Goal: Transaction & Acquisition: Purchase product/service

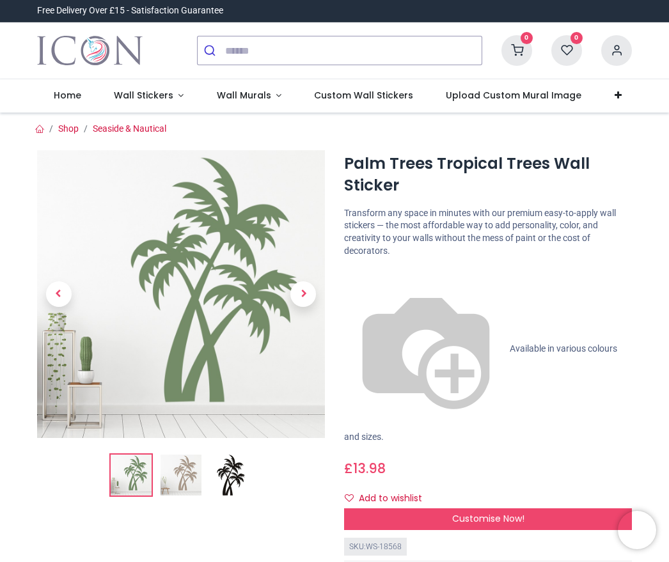
click at [237, 477] on img at bounding box center [230, 475] width 41 height 41
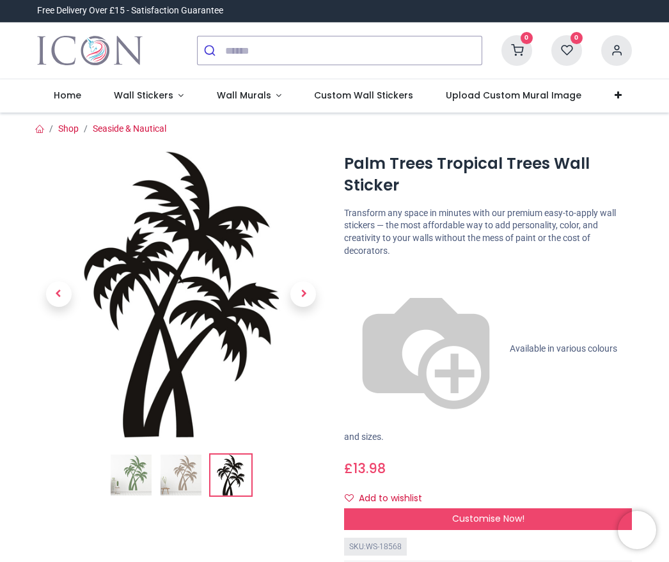
click at [559, 538] on div "SKU: WS-18568 Product Reviews 5 /5 ( 1 reviews)" at bounding box center [488, 572] width 288 height 68
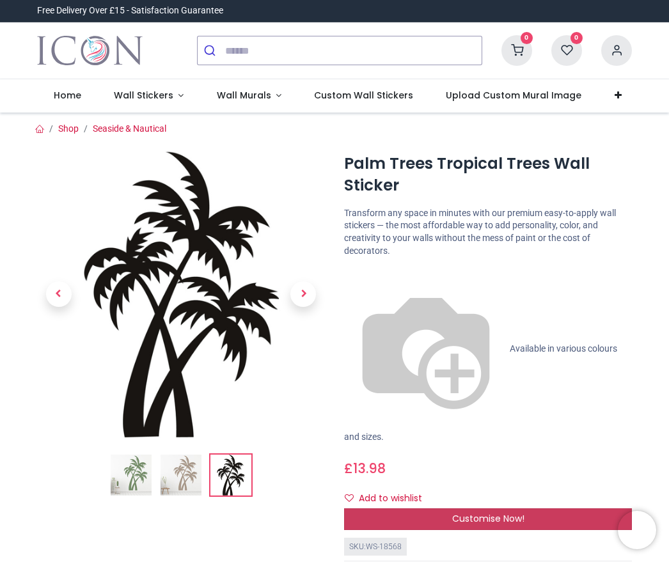
click at [558, 509] on div "Customise Now!" at bounding box center [488, 520] width 288 height 22
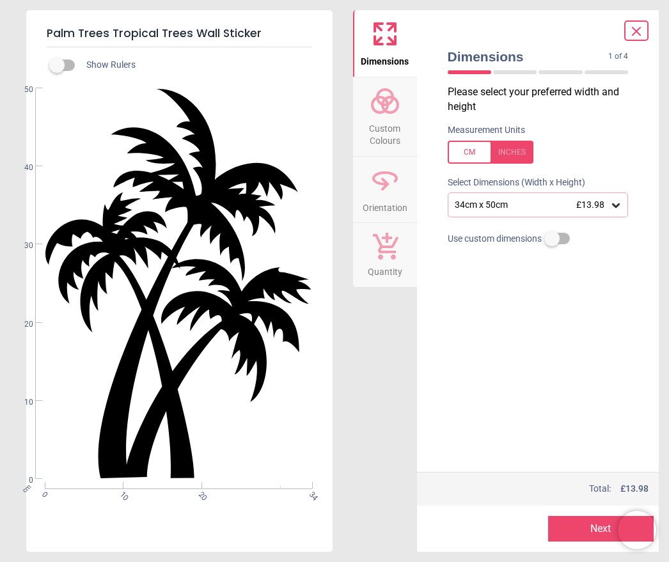
click at [621, 199] on icon at bounding box center [616, 205] width 13 height 13
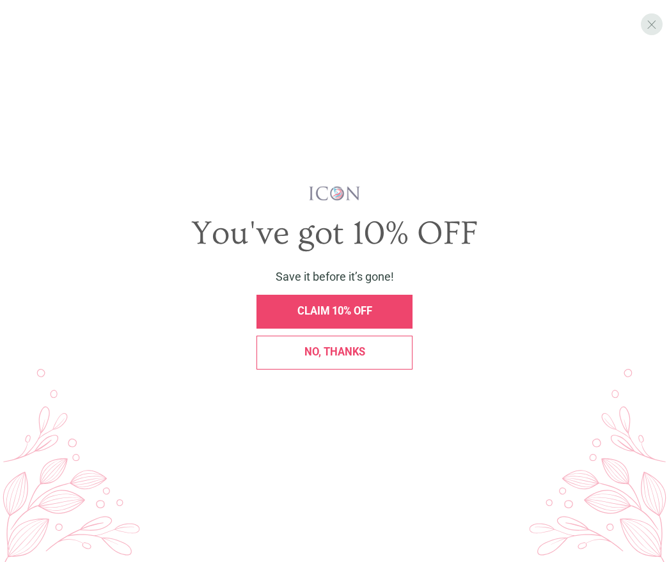
click at [651, 28] on span "X" at bounding box center [652, 24] width 10 height 15
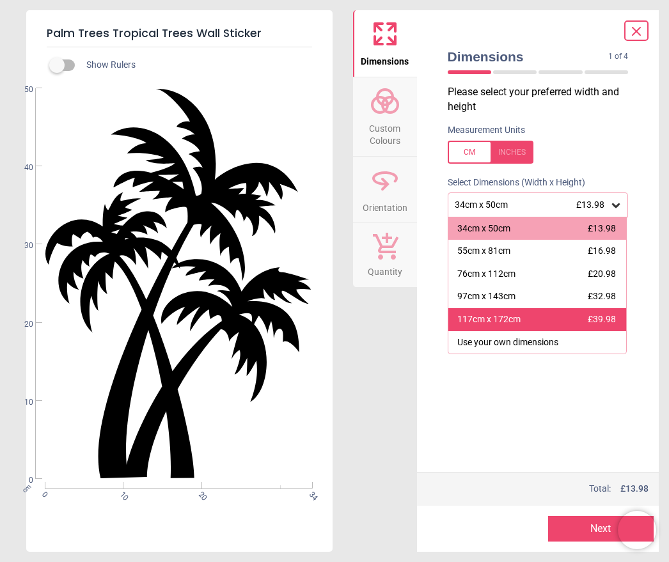
click at [503, 317] on div "117cm x 172cm" at bounding box center [488, 319] width 63 height 13
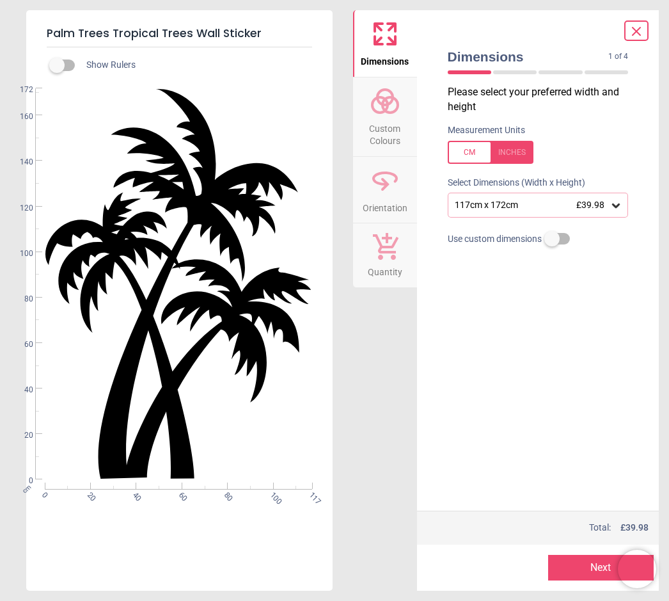
click at [578, 562] on button "Next" at bounding box center [601, 568] width 106 height 26
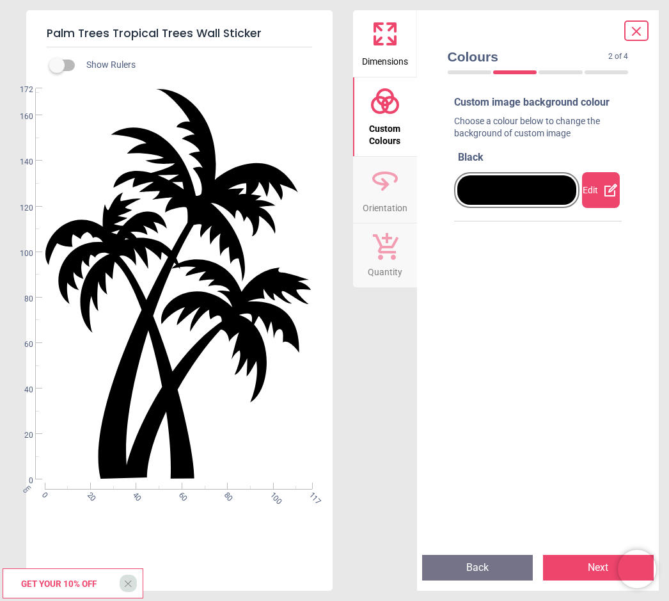
click at [606, 198] on icon at bounding box center [610, 189] width 15 height 15
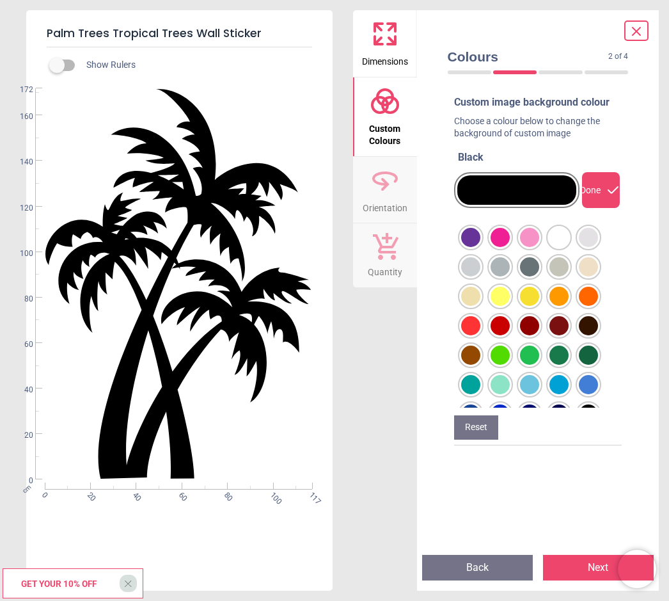
click at [608, 196] on icon at bounding box center [613, 189] width 15 height 15
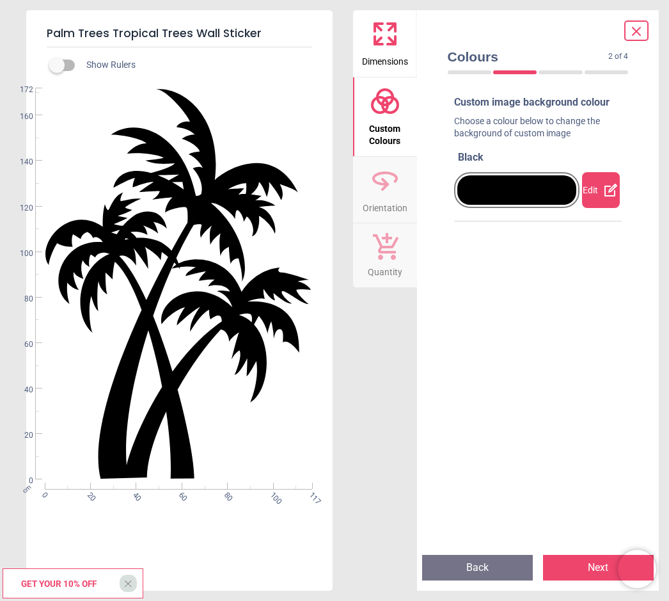
click at [575, 562] on button "Next" at bounding box center [598, 568] width 111 height 26
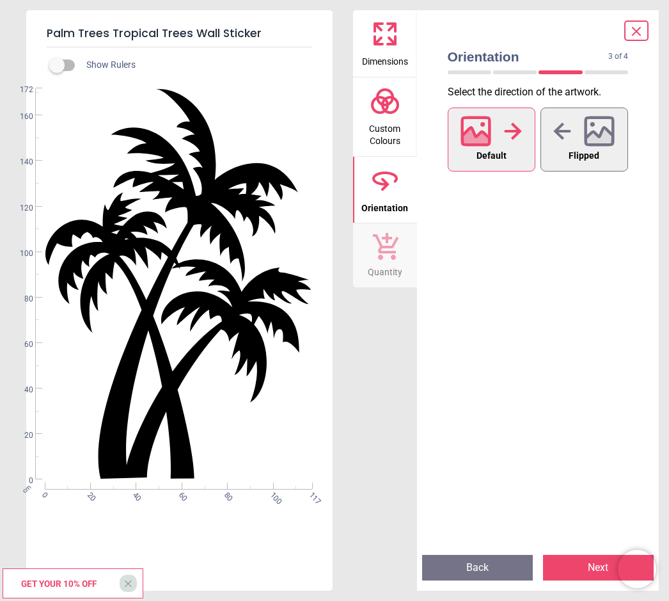
click at [584, 559] on button "Next" at bounding box center [598, 568] width 111 height 26
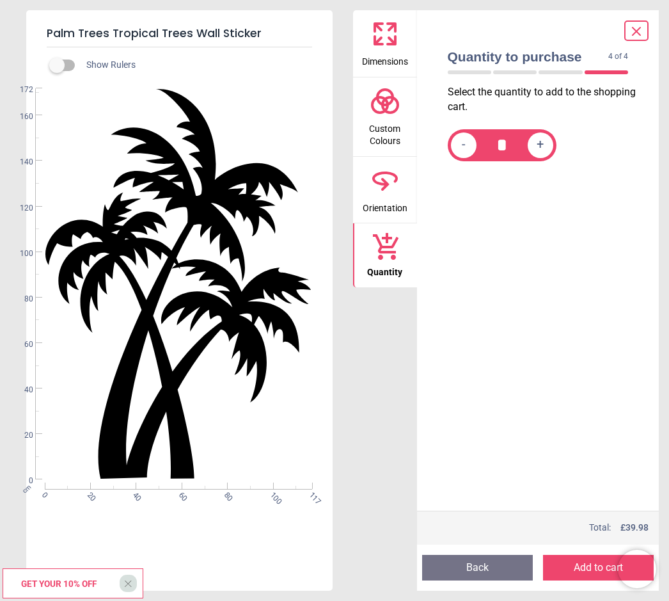
click at [543, 144] on span "+" at bounding box center [540, 146] width 7 height 16
type input "*"
click at [581, 562] on button "Add to cart" at bounding box center [598, 568] width 111 height 26
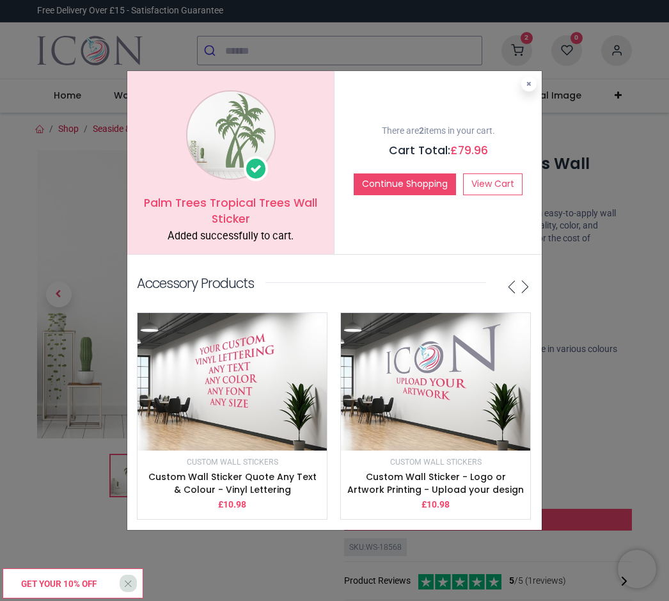
click at [287, 195] on div "Palm Trees Tropical Trees Wall Sticker Added successfully to cart." at bounding box center [230, 162] width 207 height 183
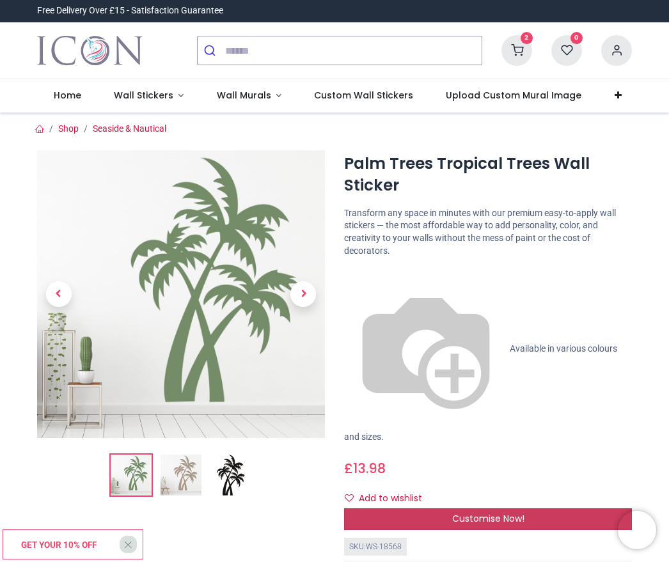
click at [559, 509] on div "Customise Now!" at bounding box center [488, 520] width 288 height 22
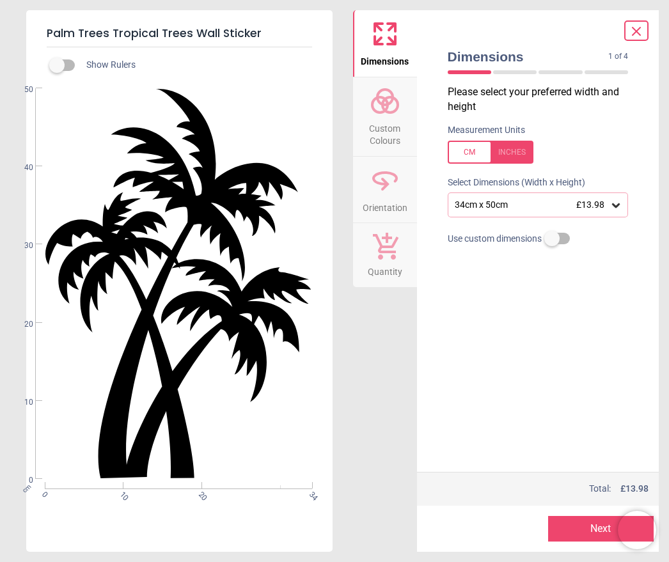
click at [626, 201] on div "34cm x 50cm £13.98" at bounding box center [538, 205] width 181 height 24
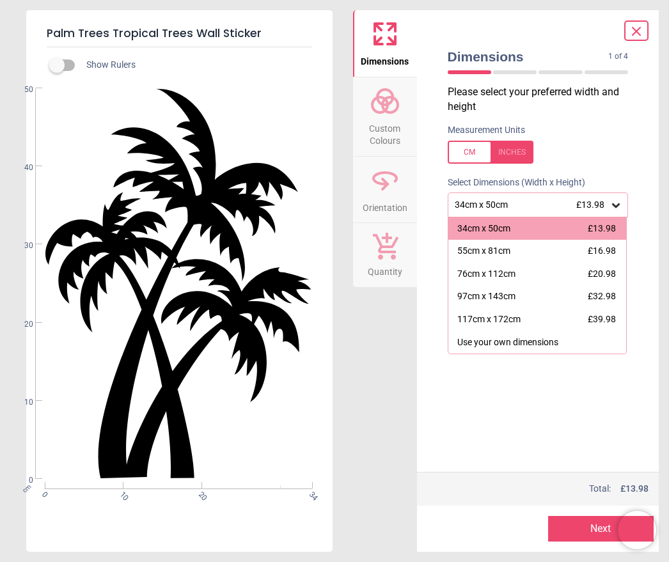
click at [521, 148] on div at bounding box center [491, 152] width 86 height 23
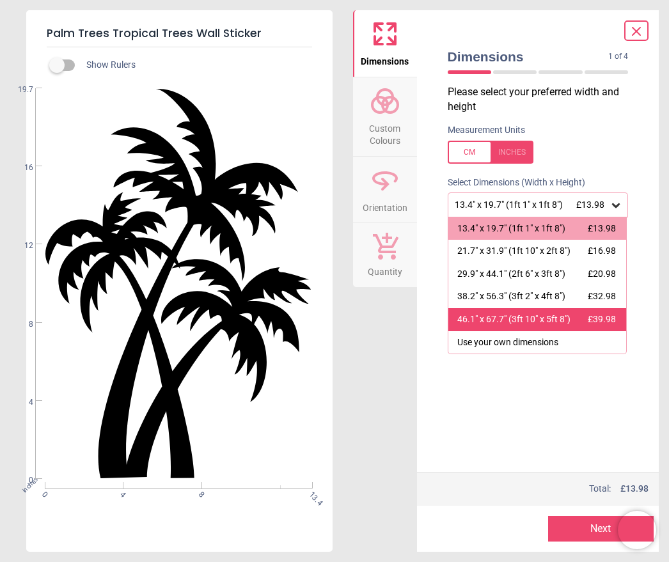
click at [595, 308] on div "46.1" x 67.7" (3ft 10" x 5ft 8") £39.98" at bounding box center [537, 319] width 178 height 23
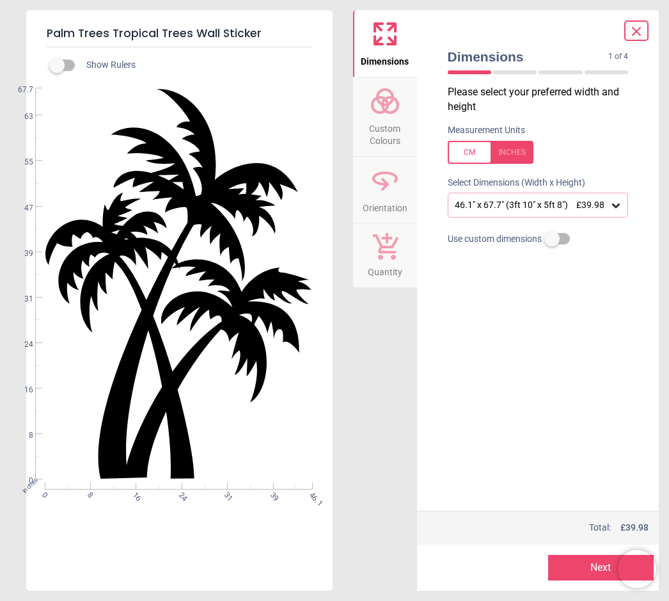
click at [575, 562] on button "Next" at bounding box center [601, 568] width 106 height 26
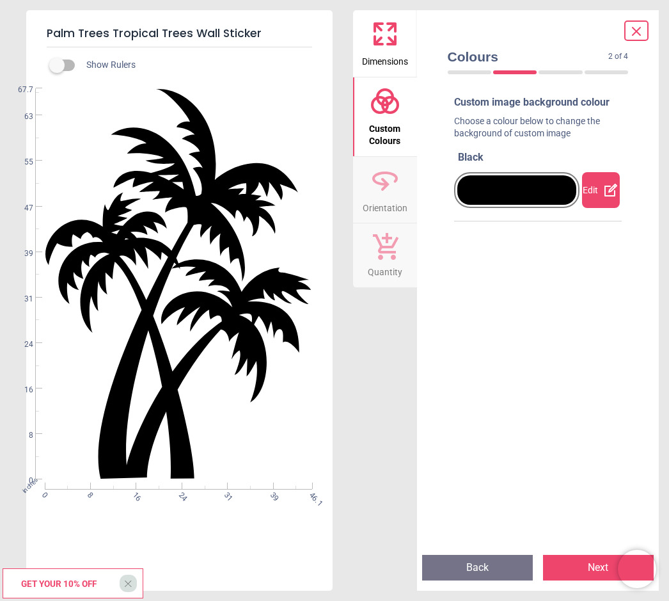
click at [575, 562] on button "Next" at bounding box center [598, 568] width 111 height 26
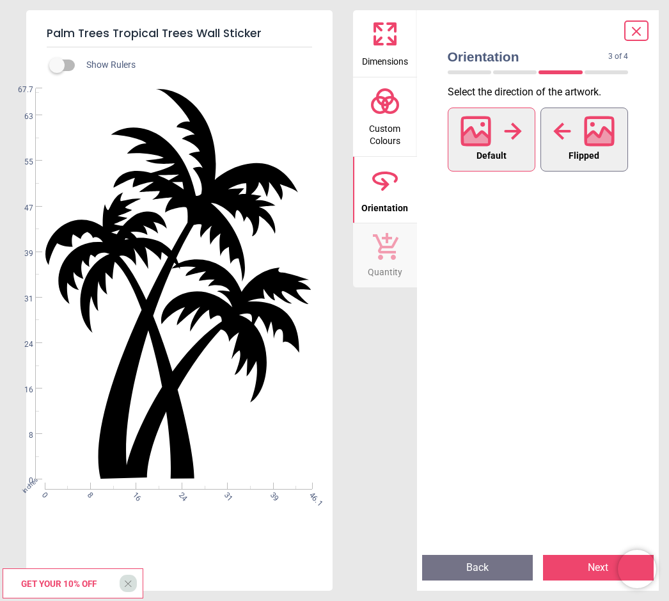
click at [594, 137] on icon at bounding box center [600, 138] width 28 height 22
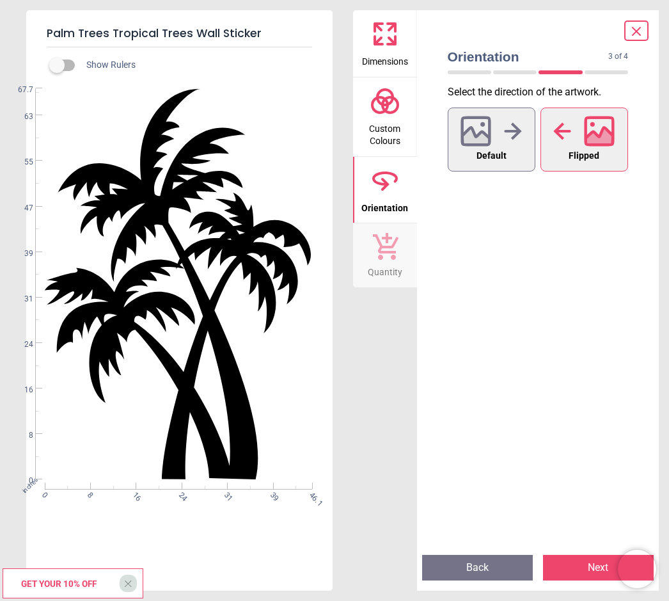
click at [580, 560] on button "Next" at bounding box center [598, 568] width 111 height 26
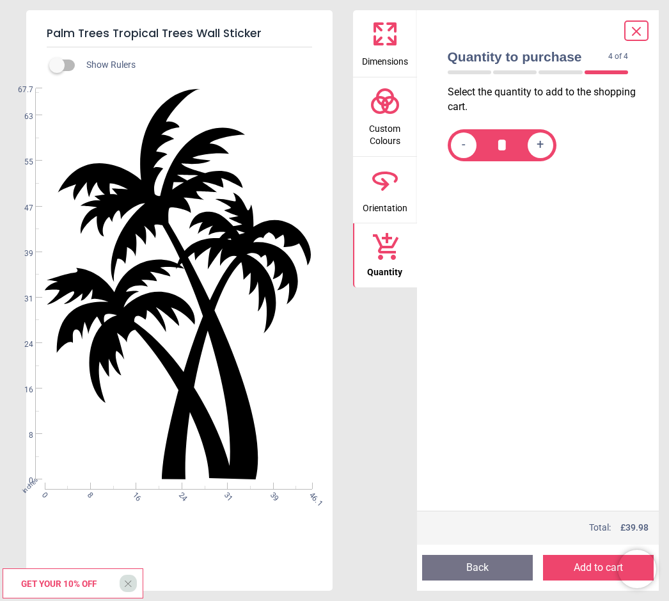
click at [582, 557] on button "Add to cart" at bounding box center [598, 568] width 111 height 26
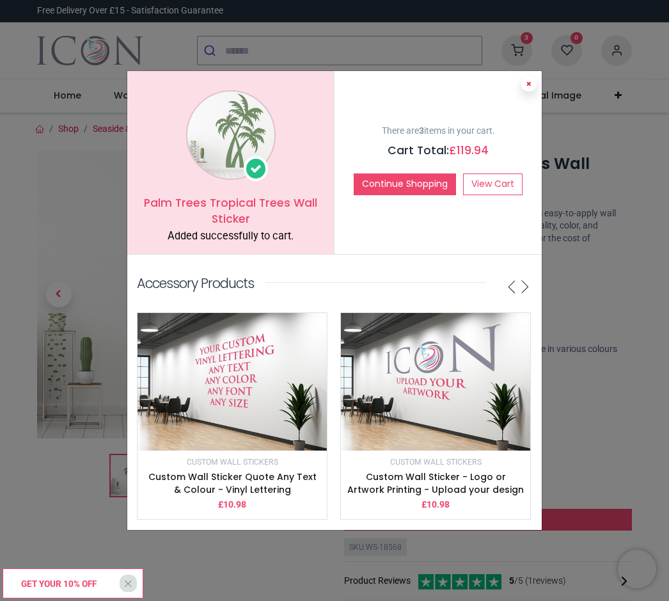
click at [534, 86] on button at bounding box center [528, 83] width 15 height 15
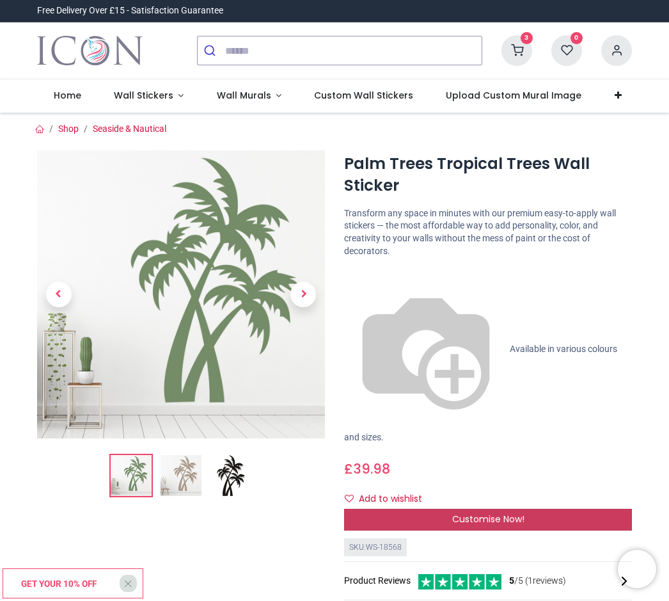
click at [541, 509] on div "Customise Now!" at bounding box center [488, 520] width 288 height 22
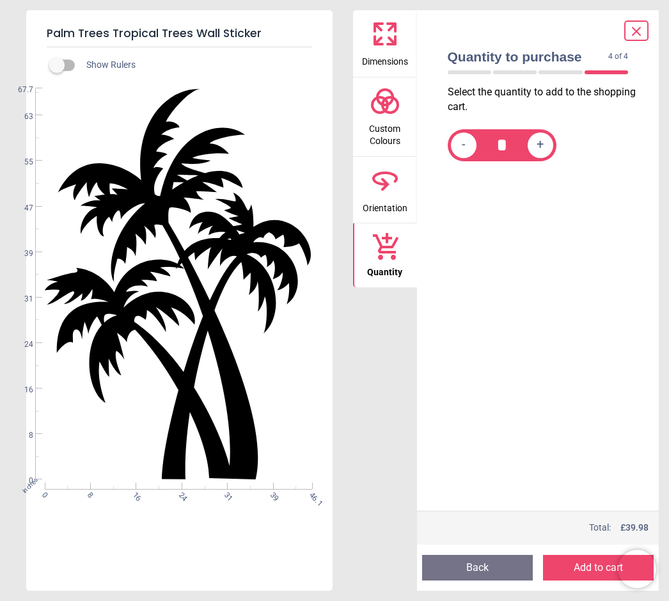
click at [635, 25] on icon at bounding box center [636, 31] width 15 height 15
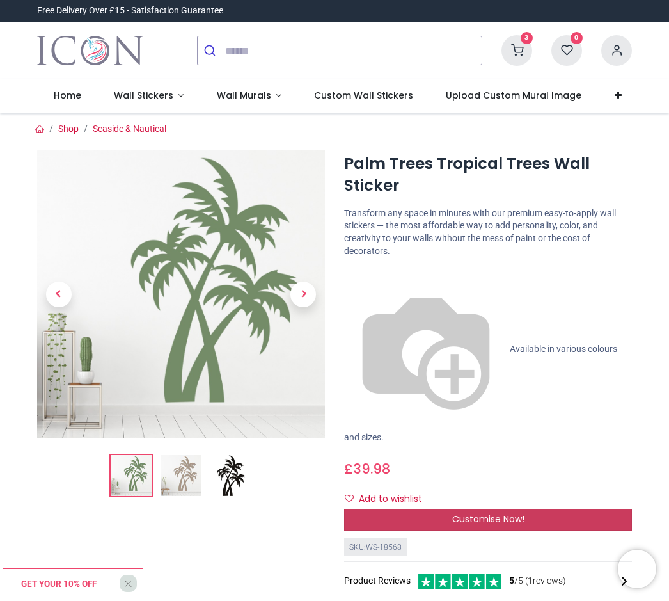
click at [502, 512] on span "Customise Now!" at bounding box center [488, 518] width 72 height 13
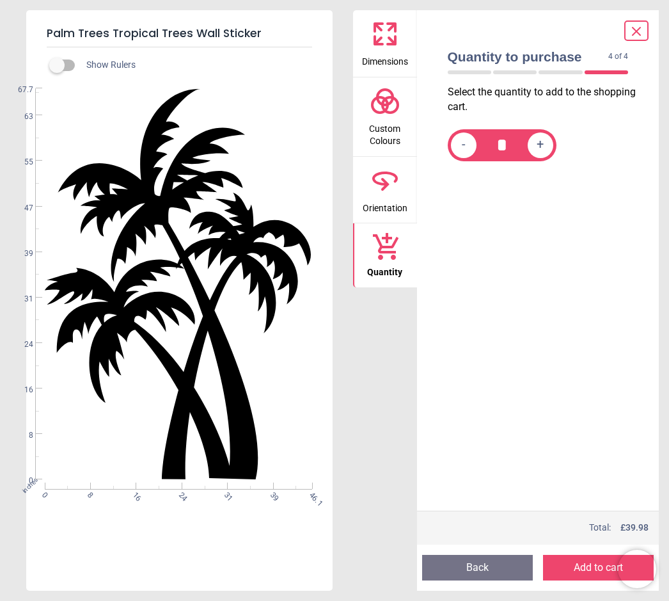
click at [479, 560] on button "Back" at bounding box center [477, 568] width 111 height 26
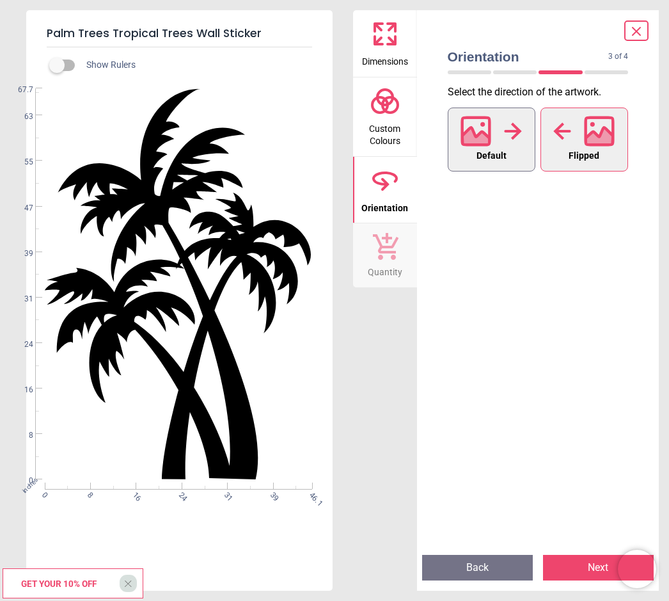
click at [497, 145] on div at bounding box center [491, 131] width 61 height 33
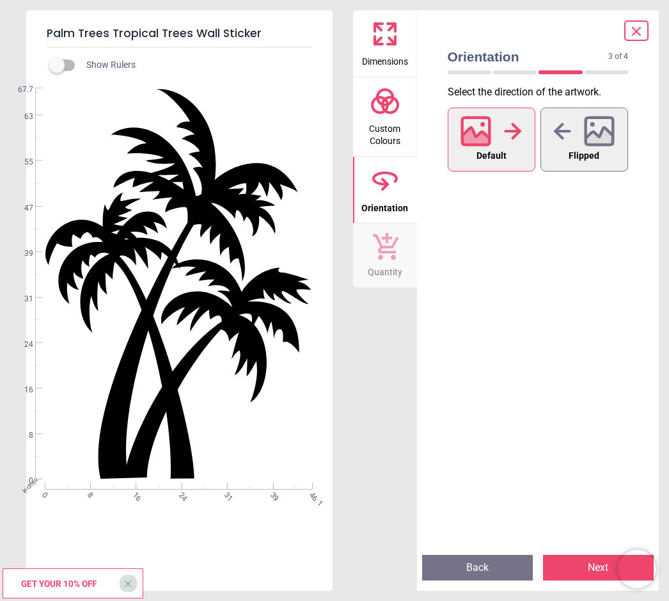
click at [585, 562] on button "Next" at bounding box center [598, 568] width 111 height 26
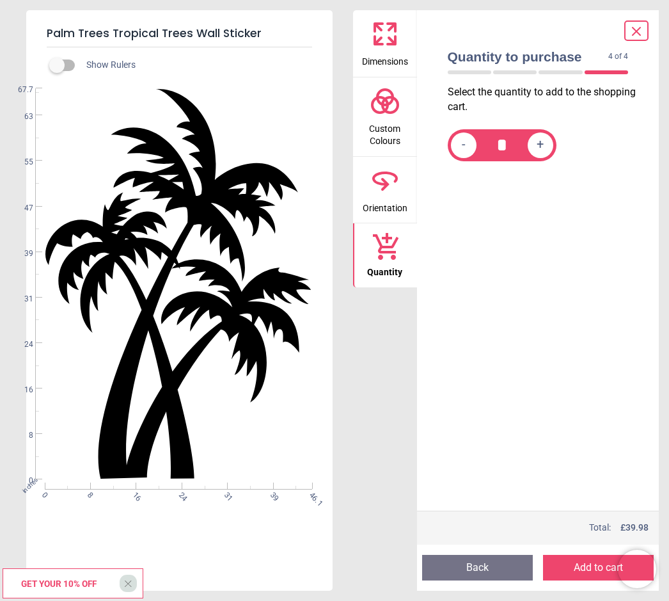
click at [586, 562] on button "Add to cart" at bounding box center [598, 568] width 111 height 26
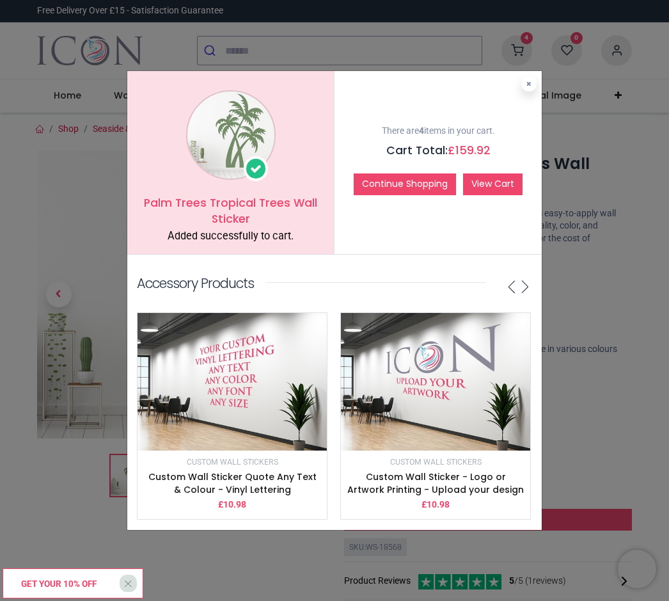
click at [495, 179] on link "View Cart" at bounding box center [492, 184] width 59 height 22
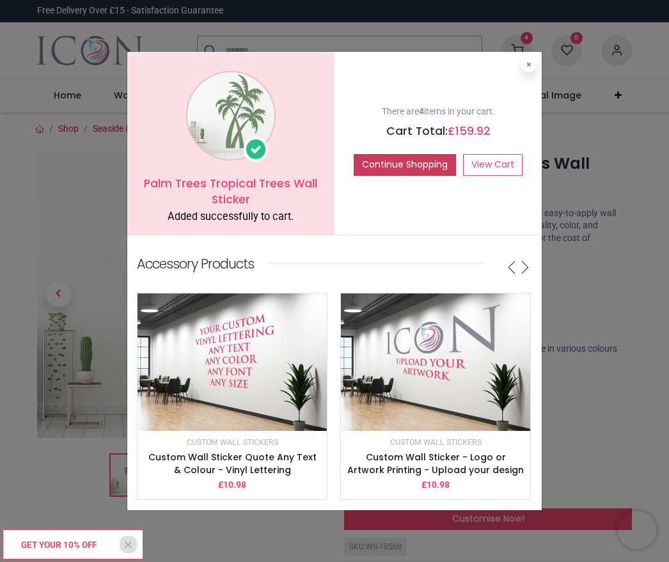
click at [415, 164] on button "Continue Shopping" at bounding box center [405, 165] width 102 height 22
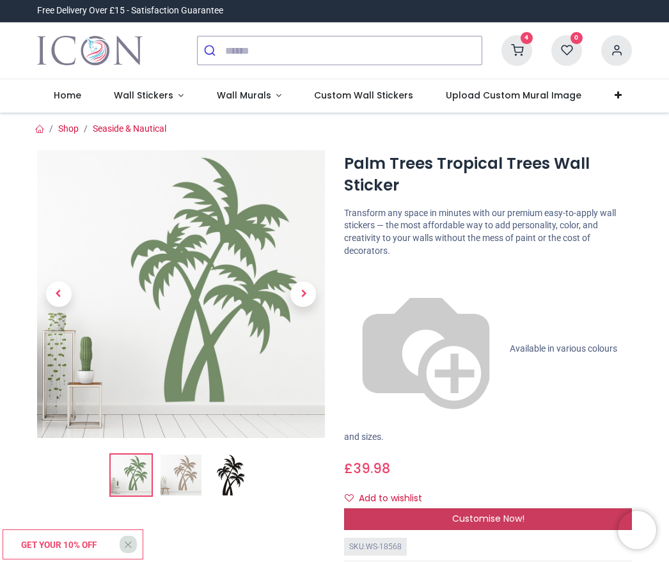
click at [538, 509] on div "Customise Now!" at bounding box center [488, 520] width 288 height 22
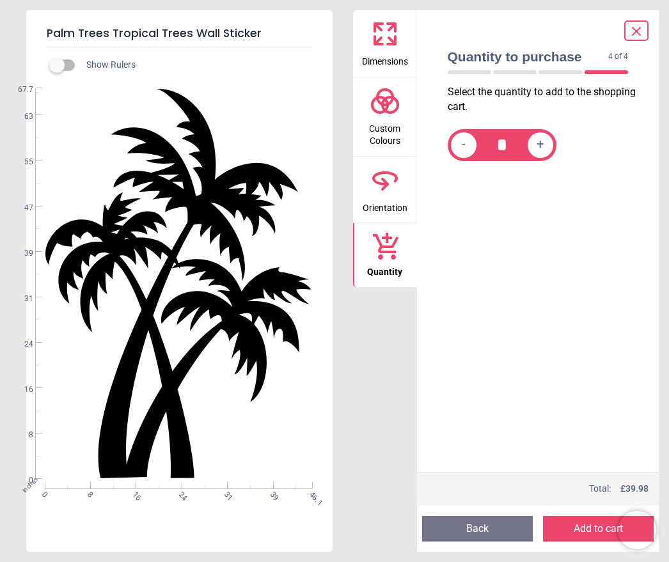
click at [585, 524] on button "Add to cart" at bounding box center [598, 529] width 111 height 26
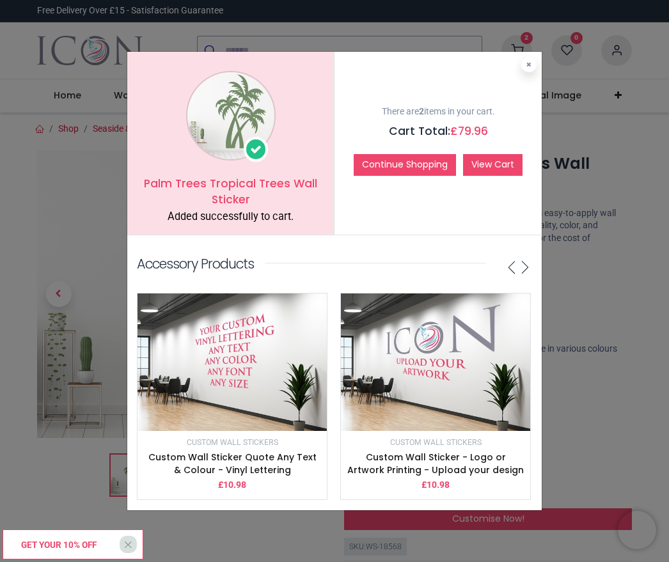
click at [496, 163] on link "View Cart" at bounding box center [492, 165] width 59 height 22
click at [527, 68] on icon at bounding box center [529, 64] width 5 height 6
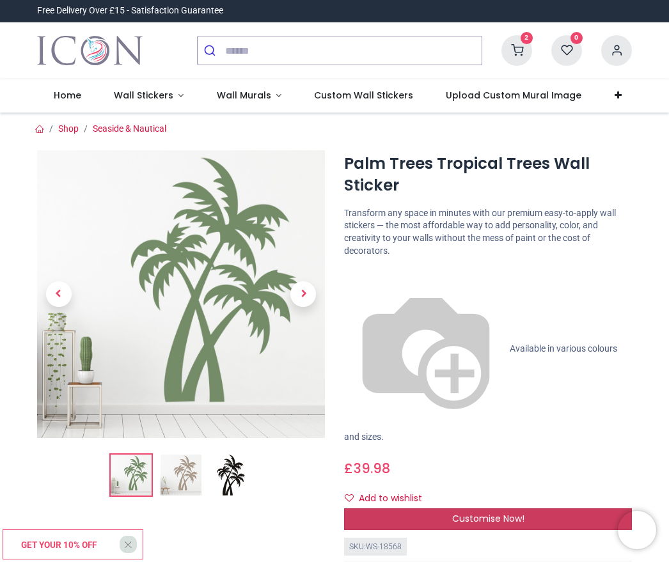
click at [519, 512] on span "Customise Now!" at bounding box center [488, 518] width 72 height 13
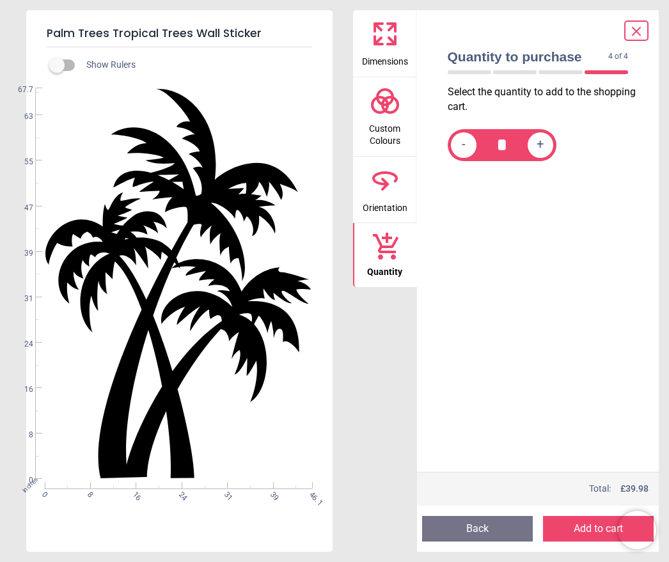
click at [480, 523] on button "Back" at bounding box center [477, 529] width 111 height 26
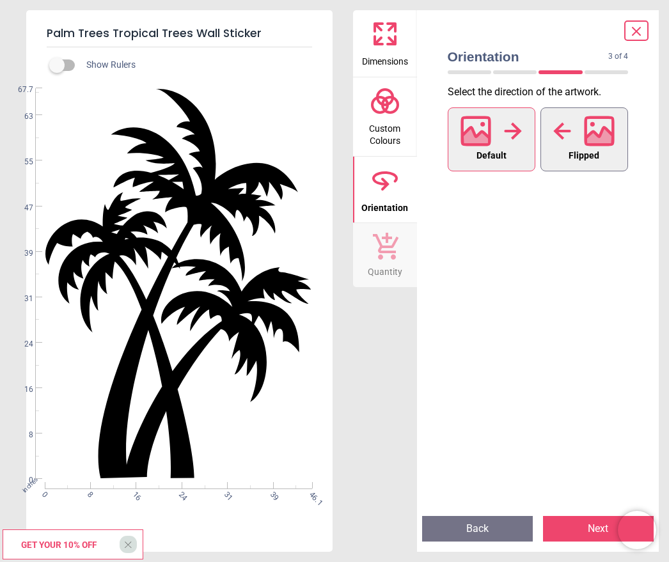
click at [600, 134] on icon at bounding box center [600, 138] width 28 height 22
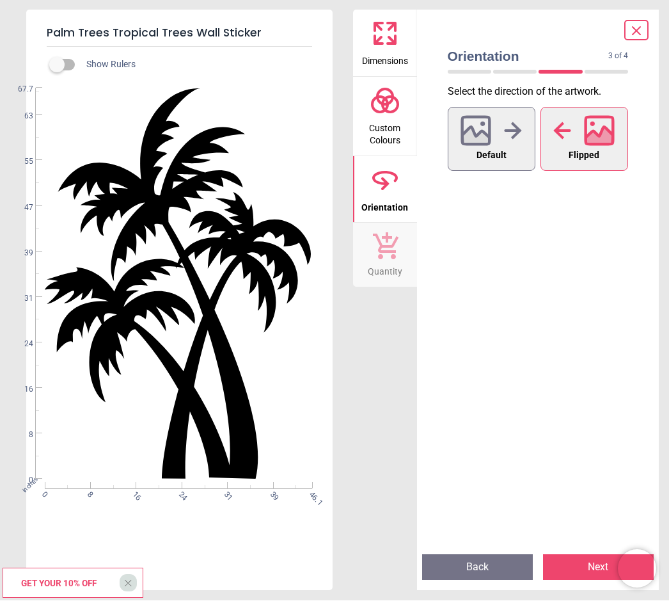
click at [582, 562] on button "Next" at bounding box center [598, 568] width 111 height 26
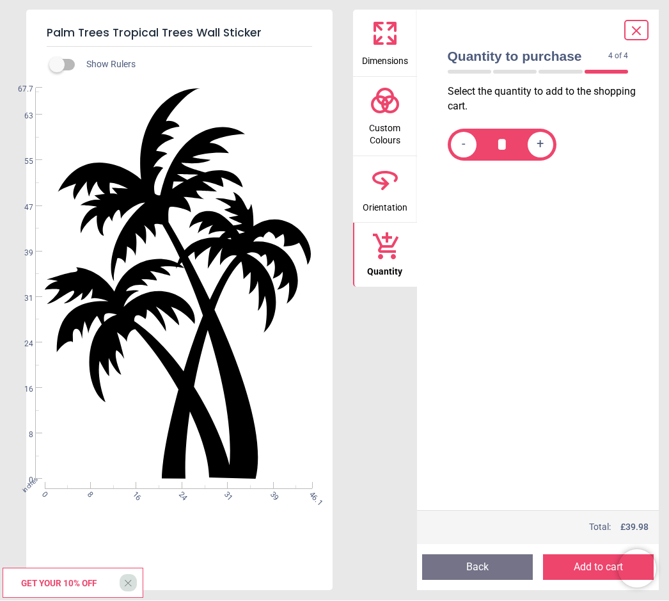
click at [586, 562] on button "Add to cart" at bounding box center [598, 568] width 111 height 26
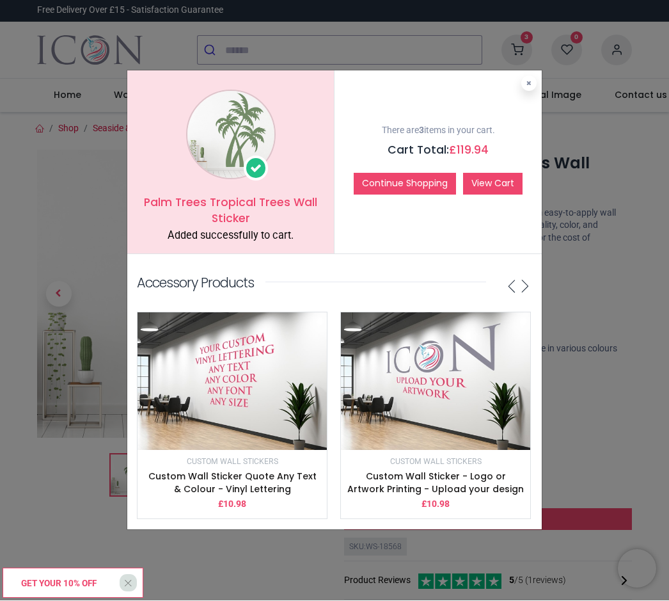
click at [505, 180] on link "View Cart" at bounding box center [492, 184] width 59 height 22
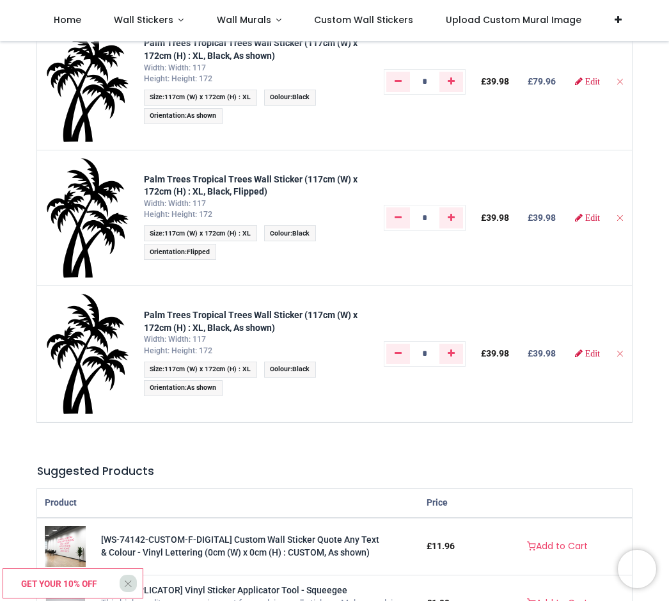
scroll to position [109, 0]
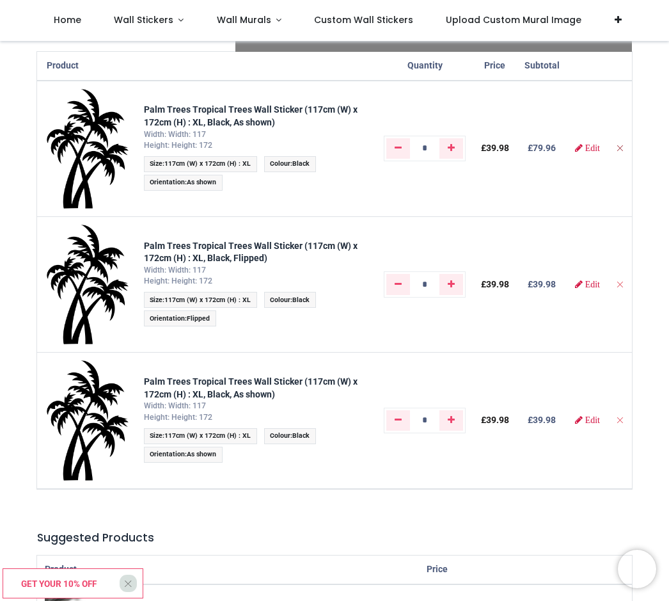
click at [622, 145] on icon "Remove from cart" at bounding box center [619, 147] width 9 height 9
type input "*"
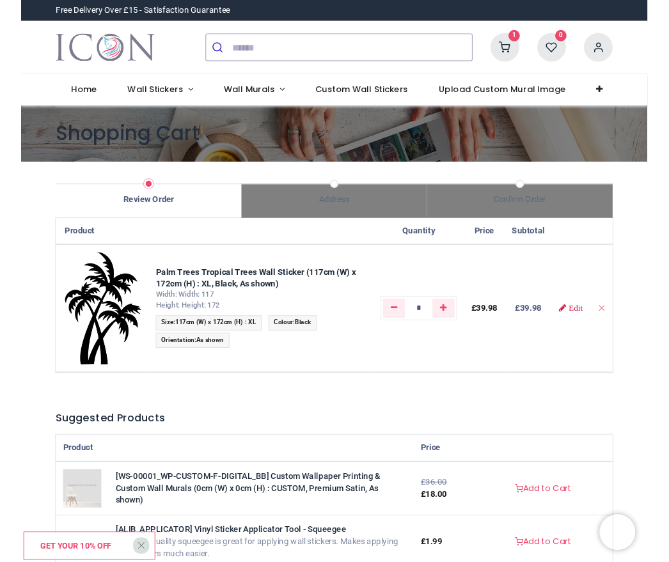
scroll to position [0, 0]
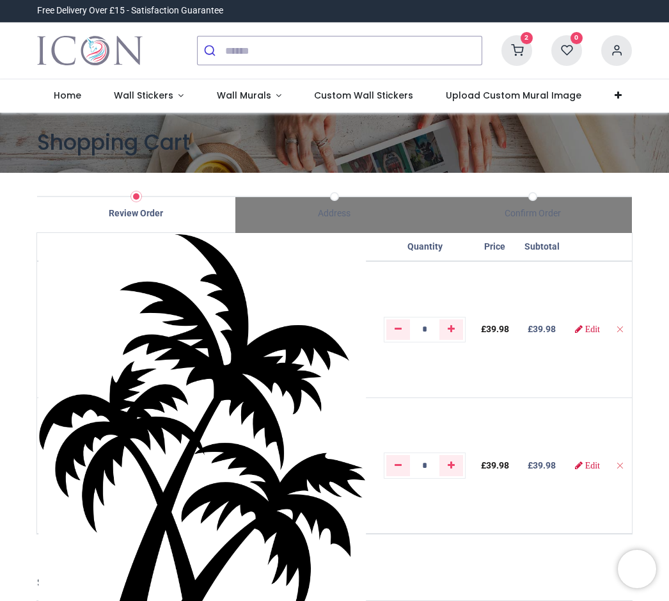
click at [90, 328] on img at bounding box center [202, 474] width 328 height 480
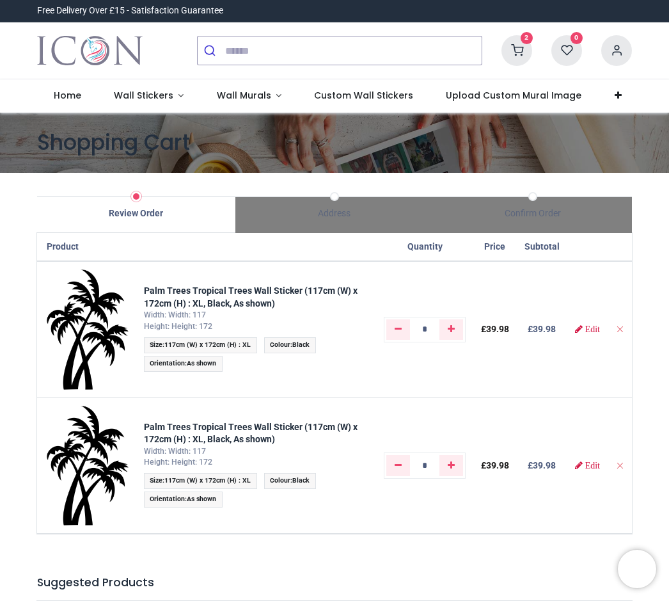
click at [652, 88] on nav "0 2 Home Wall Stickers" at bounding box center [334, 95] width 669 height 33
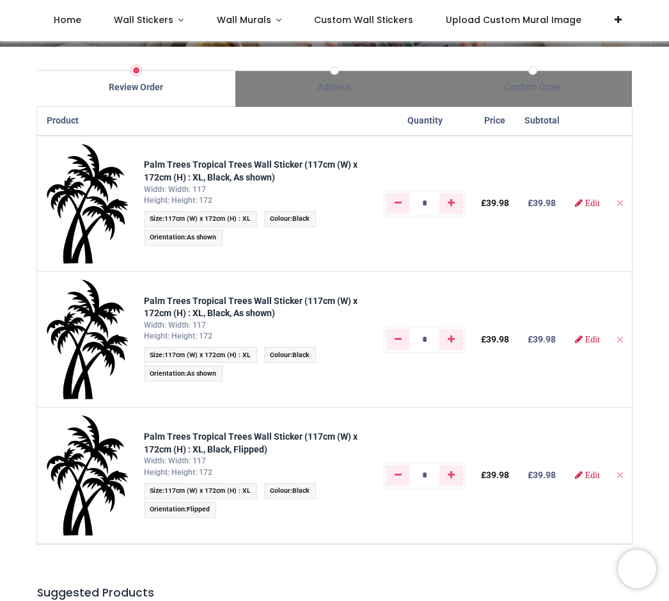
scroll to position [65, 0]
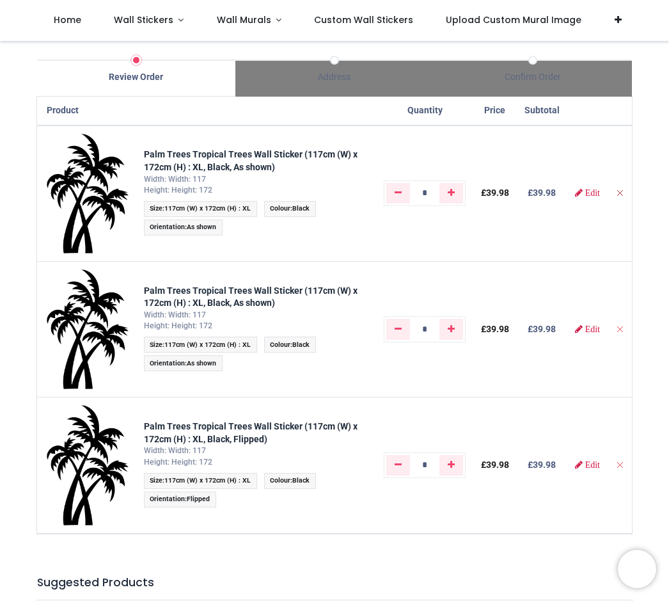
click at [622, 193] on icon "Remove from cart" at bounding box center [619, 192] width 9 height 9
type input "*"
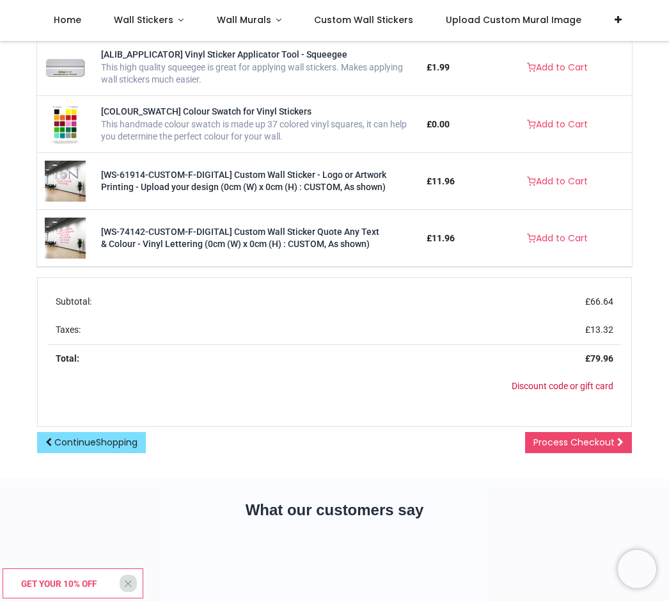
scroll to position [576, 0]
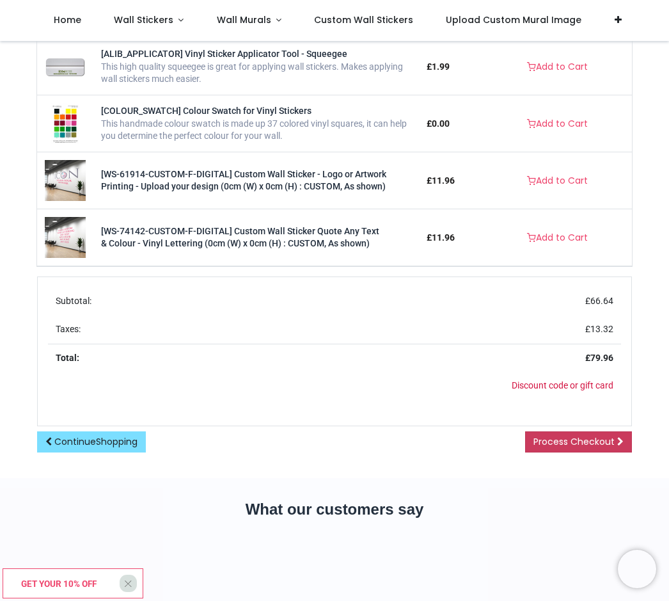
click at [601, 440] on span "Process Checkout" at bounding box center [574, 441] width 81 height 13
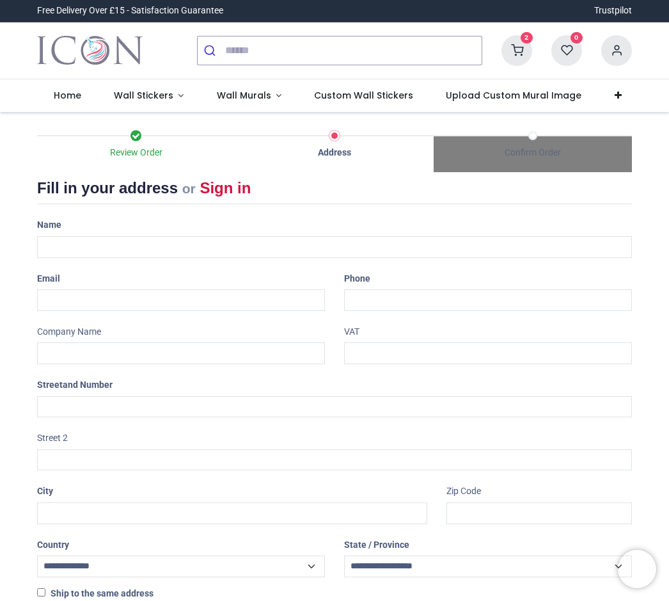
select select "***"
click at [225, 186] on link "Sign in" at bounding box center [225, 187] width 51 height 17
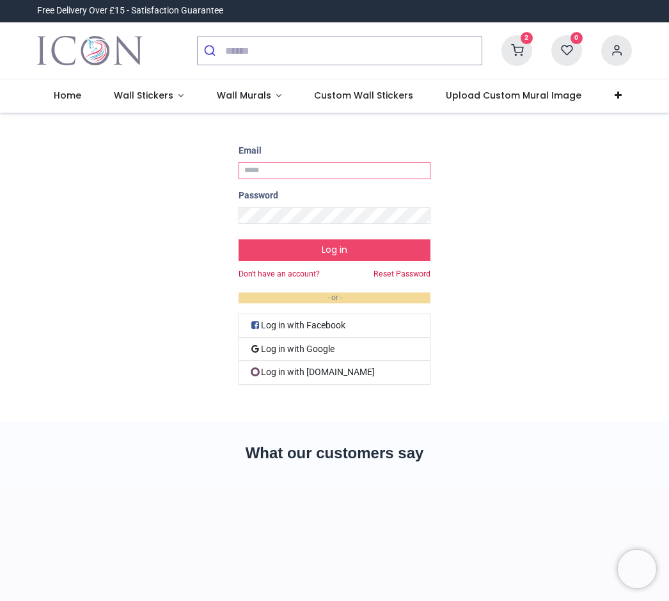
click at [268, 163] on input "Email" at bounding box center [335, 170] width 192 height 17
type input "**********"
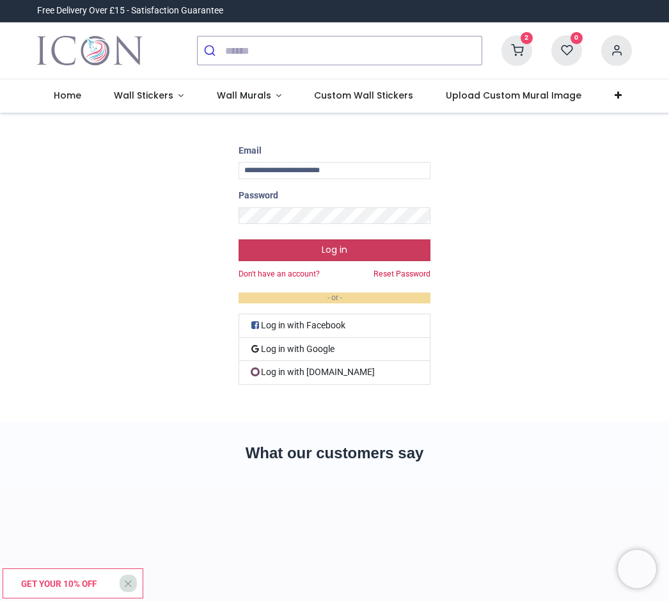
click at [339, 244] on button "Log in" at bounding box center [335, 250] width 192 height 22
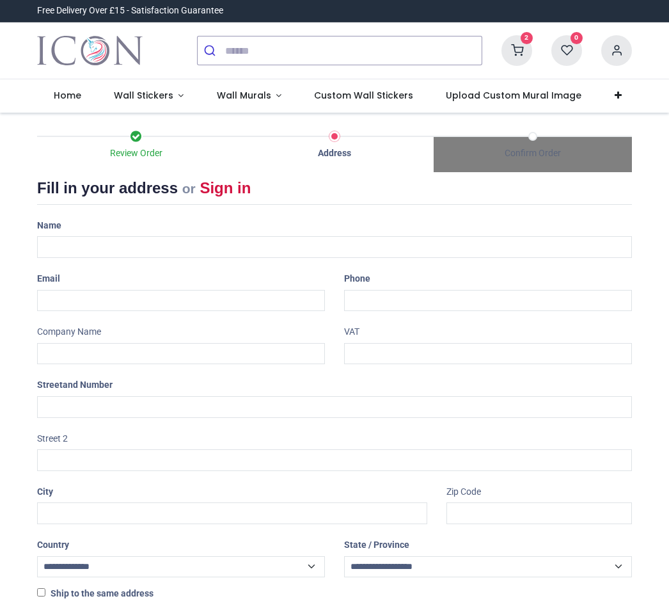
select select "***"
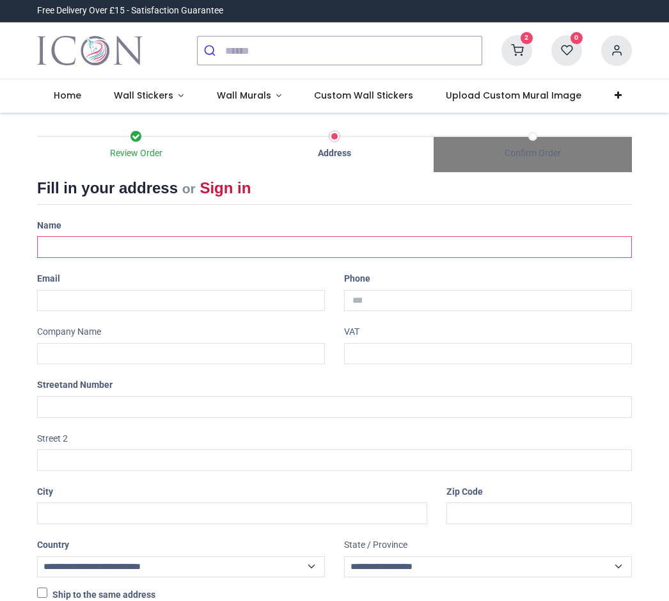
click at [57, 244] on input "text" at bounding box center [334, 247] width 595 height 22
type input "**********"
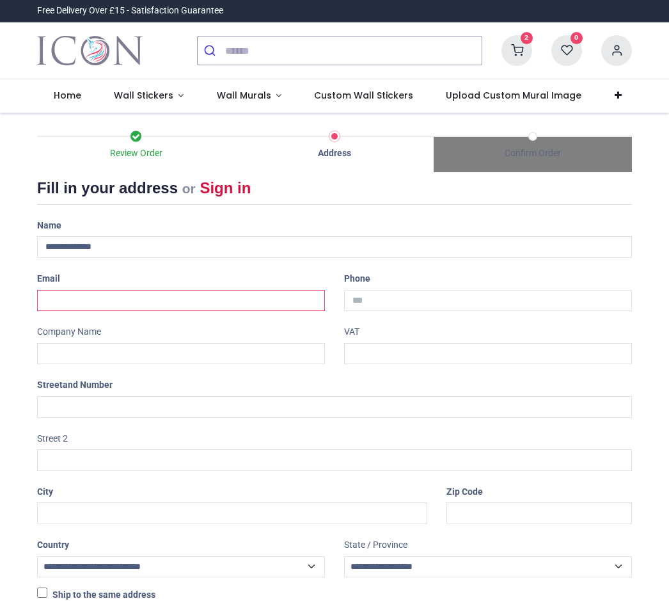
click at [58, 299] on input "email" at bounding box center [181, 301] width 288 height 22
type input "**********"
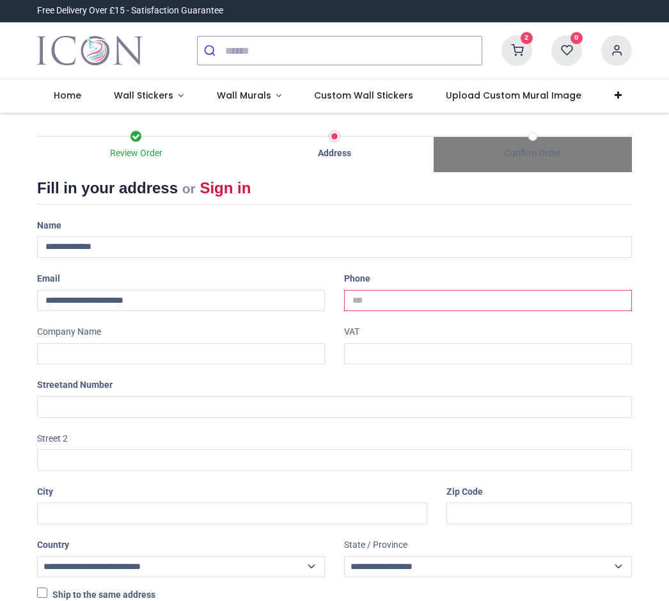
click at [399, 290] on input "tel" at bounding box center [488, 301] width 288 height 22
type input "**********"
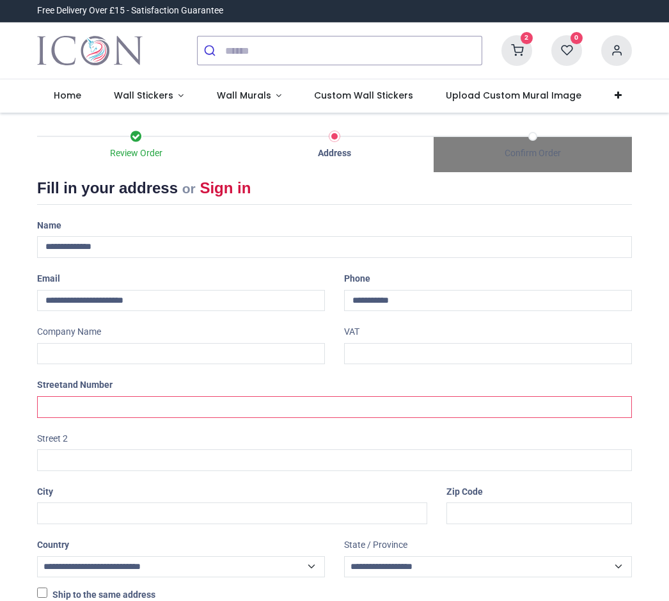
click at [257, 399] on input "text" at bounding box center [334, 407] width 595 height 22
type input "**********"
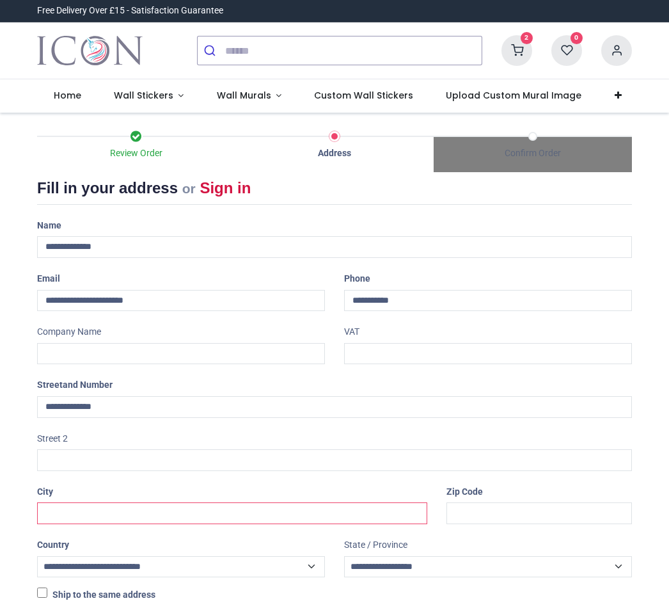
type input "**********"
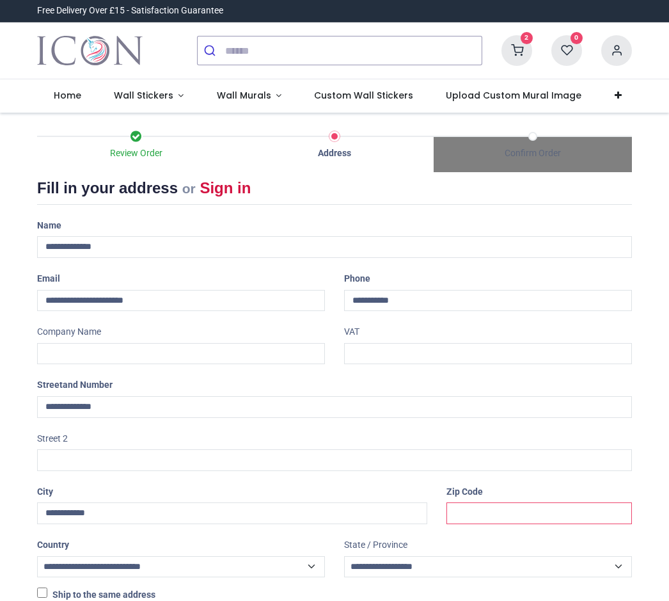
type input "*******"
select select "***"
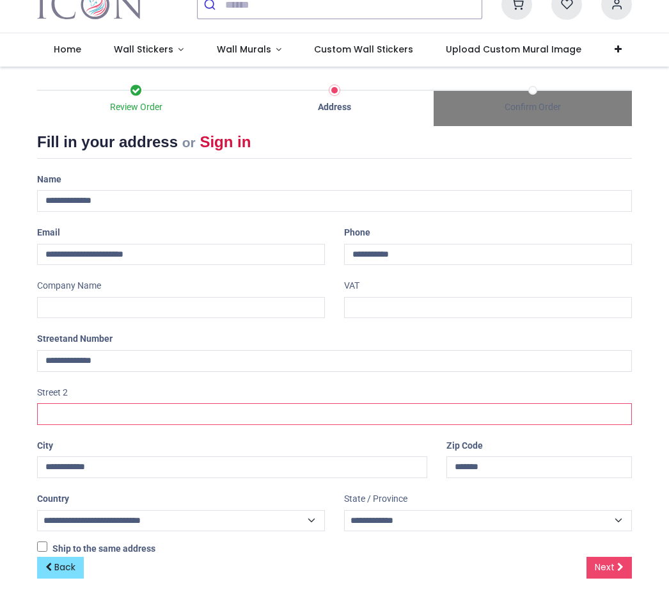
scroll to position [45, 0]
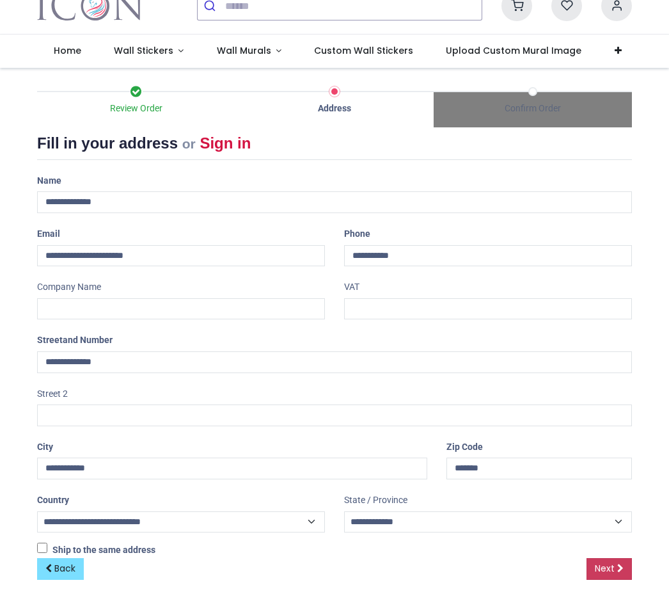
click at [607, 562] on span "Next" at bounding box center [605, 568] width 20 height 13
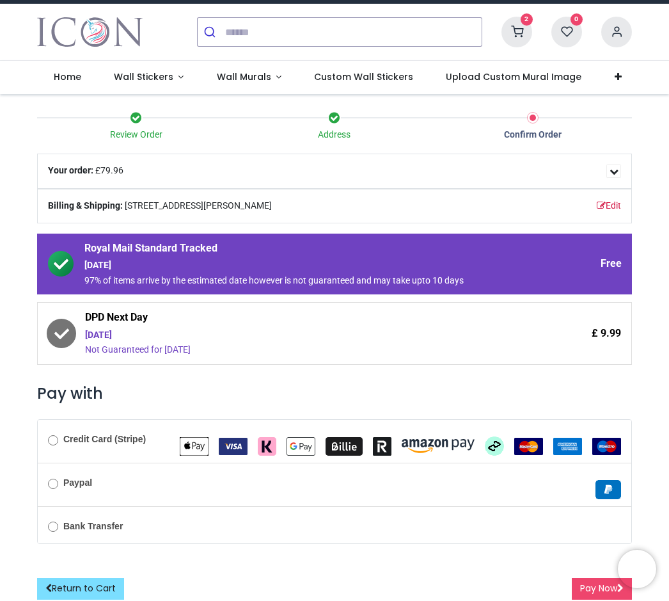
scroll to position [18, 0]
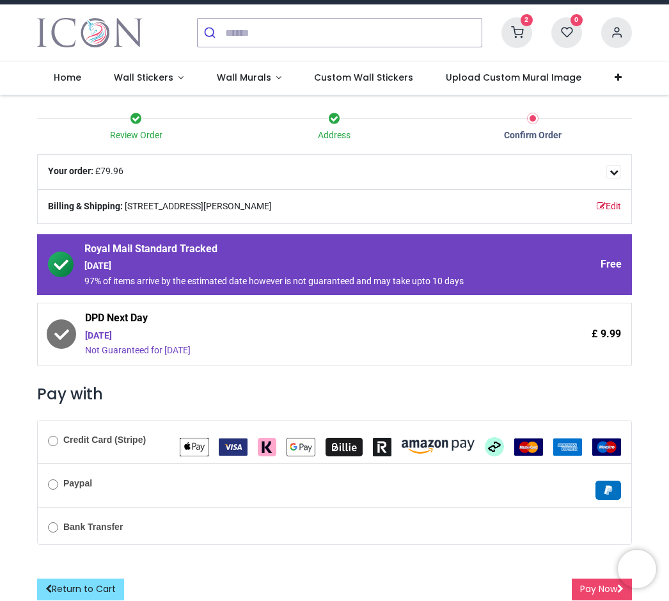
click at [197, 442] on img "Apple Pay" at bounding box center [194, 447] width 29 height 19
click at [596, 585] on button "Pay Now" at bounding box center [602, 589] width 60 height 22
